Goal: Check status: Check status

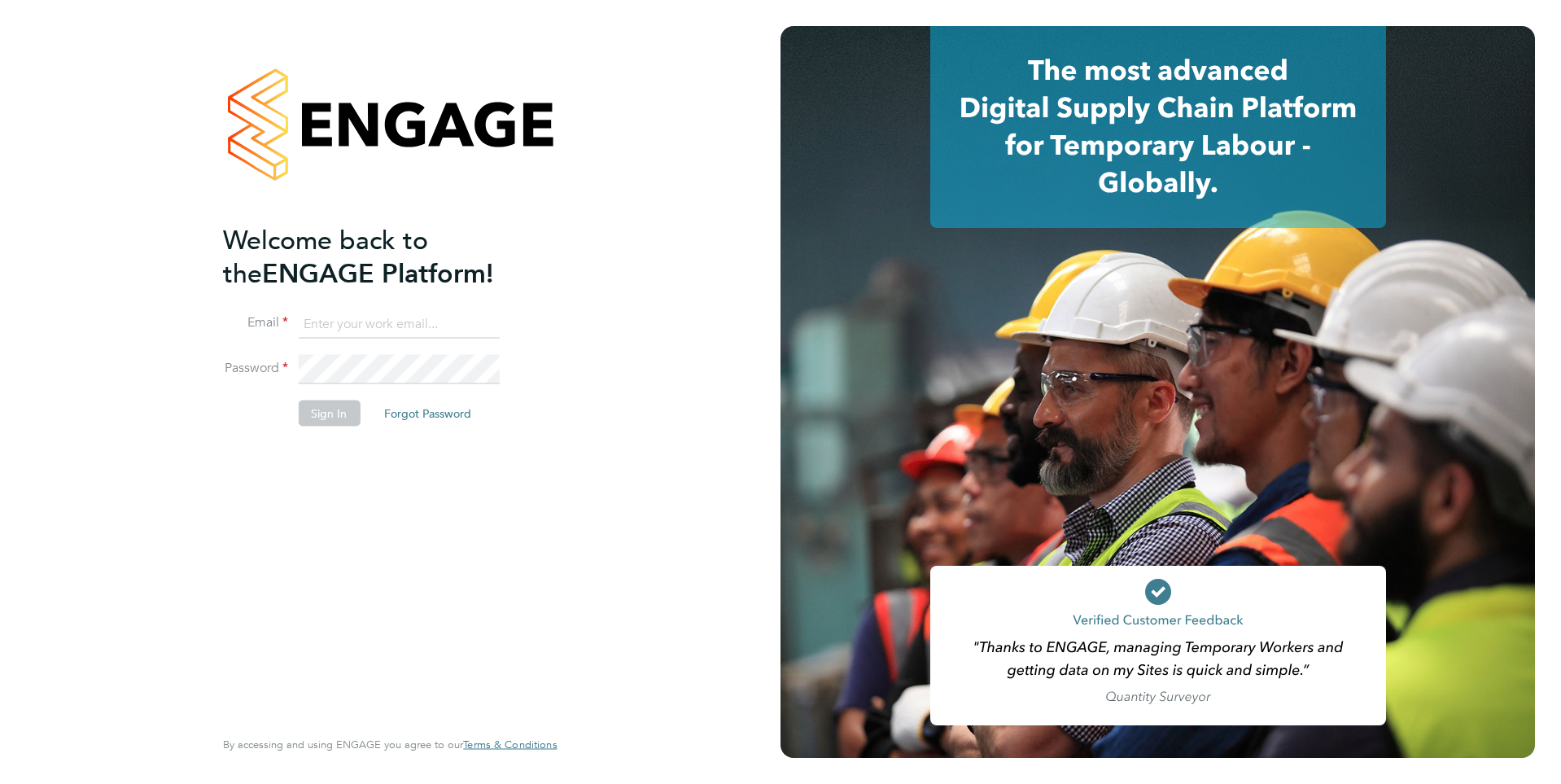
type input "[EMAIL_ADDRESS][DOMAIN_NAME]"
click at [339, 418] on button "Sign In" at bounding box center [328, 413] width 61 height 26
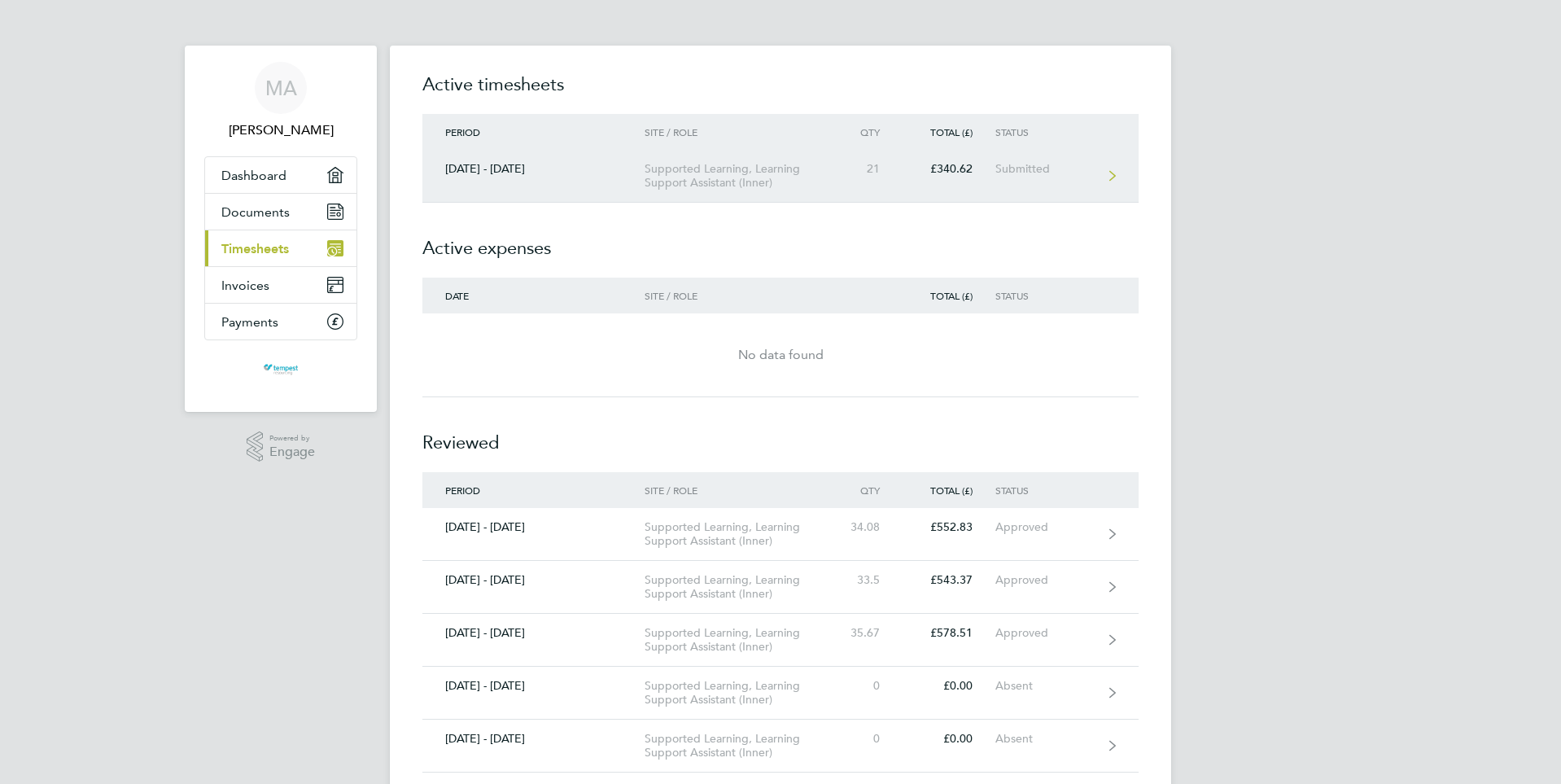
click at [1052, 171] on div "Submitted" at bounding box center [1045, 169] width 100 height 14
